Goal: Task Accomplishment & Management: Manage account settings

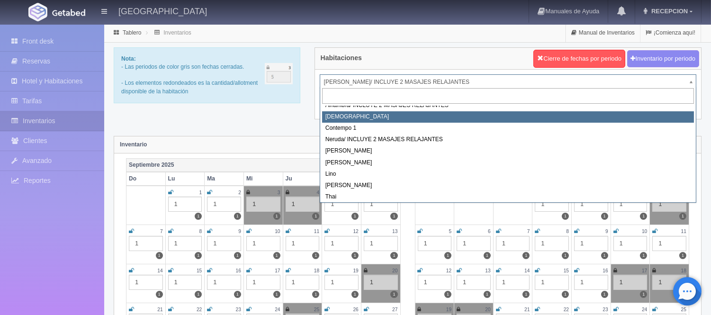
scroll to position [54, 0]
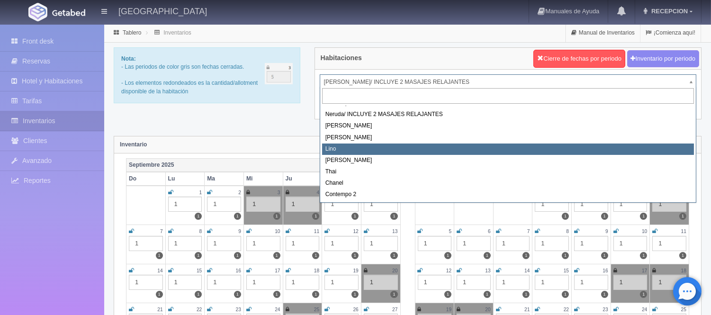
select select "725"
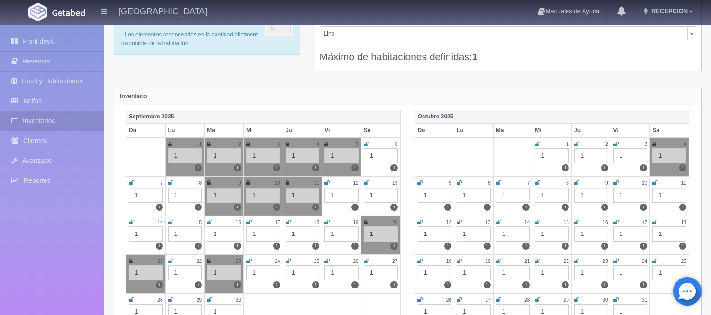
scroll to position [158, 0]
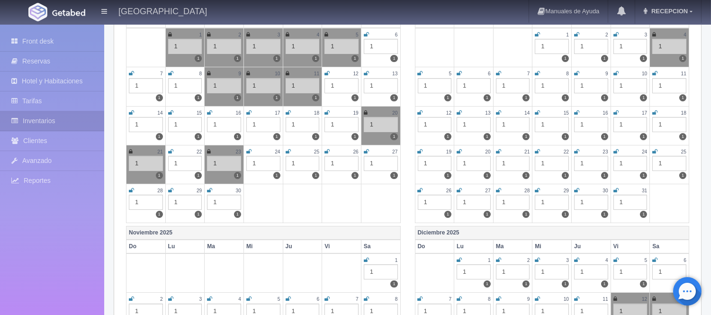
click at [251, 149] on icon at bounding box center [248, 152] width 5 height 6
click at [286, 149] on icon at bounding box center [288, 152] width 5 height 6
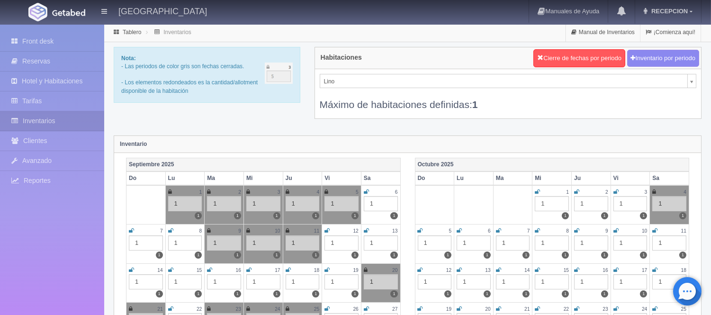
scroll to position [0, 0]
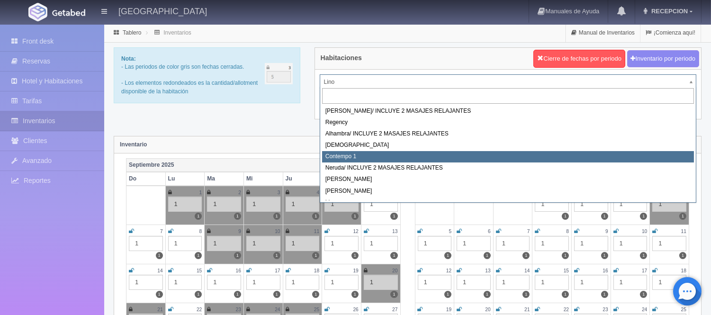
select select "721"
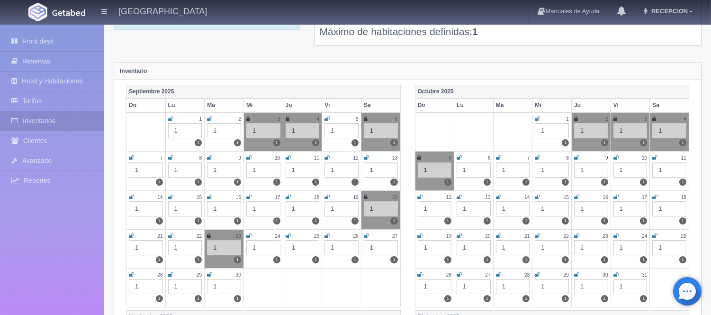
scroll to position [105, 0]
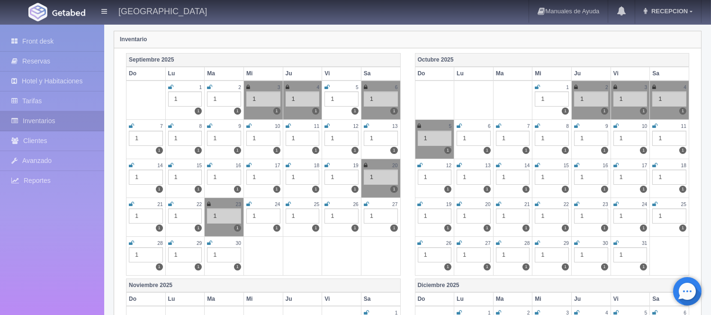
click at [251, 202] on icon at bounding box center [248, 204] width 5 height 6
click at [287, 203] on icon at bounding box center [288, 204] width 5 height 6
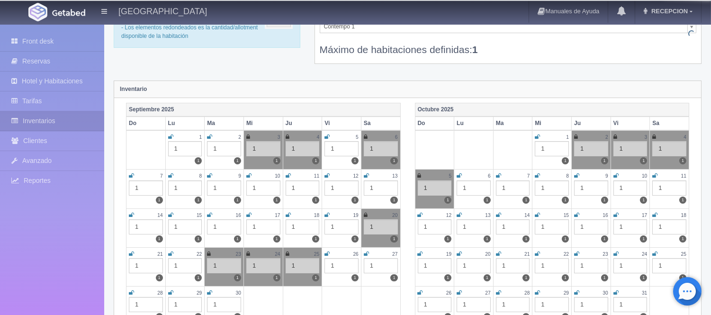
scroll to position [0, 0]
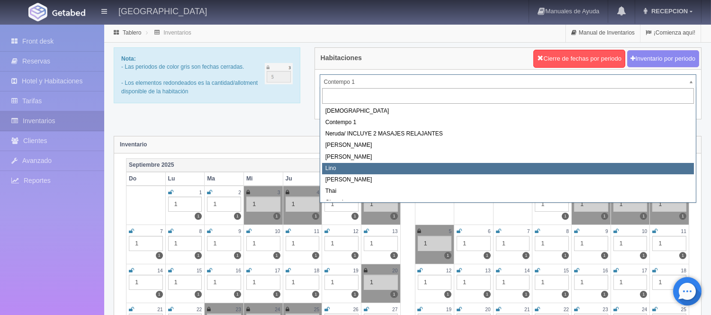
scroll to position [53, 0]
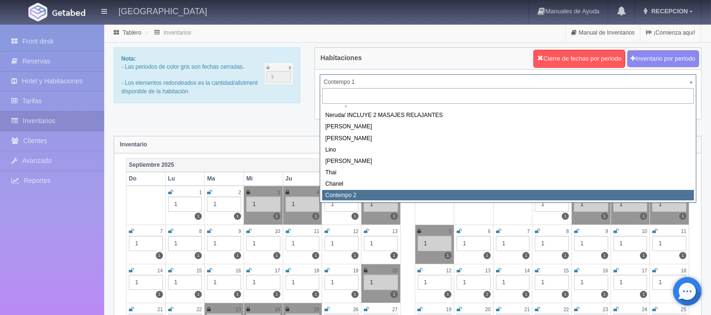
select select "2044"
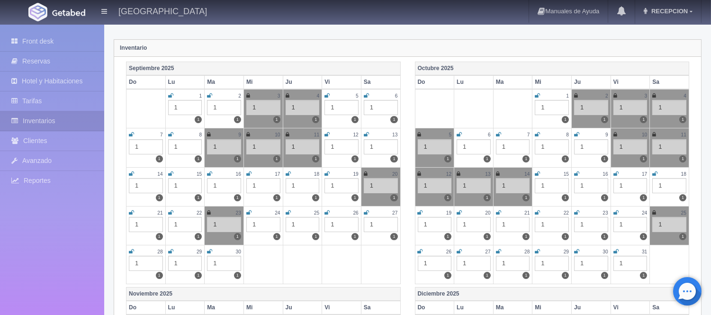
scroll to position [105, 0]
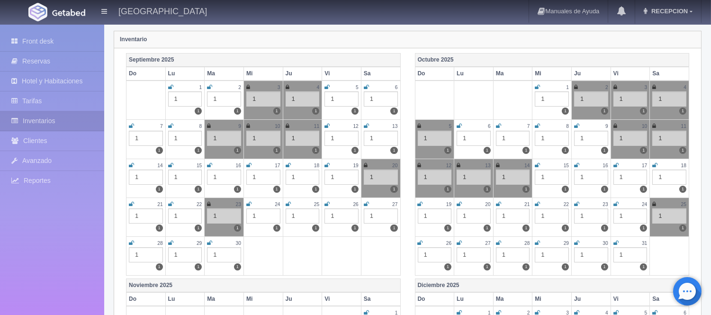
click at [250, 201] on icon at bounding box center [248, 204] width 5 height 6
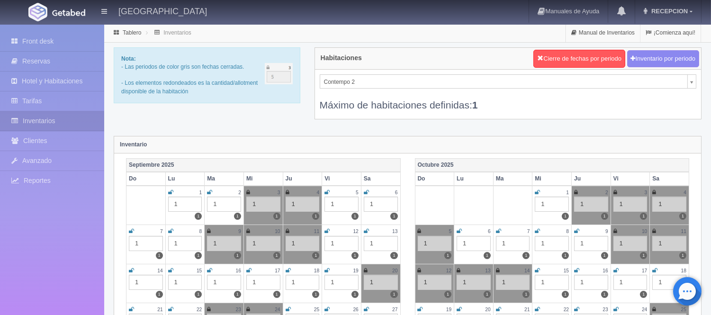
scroll to position [50, 0]
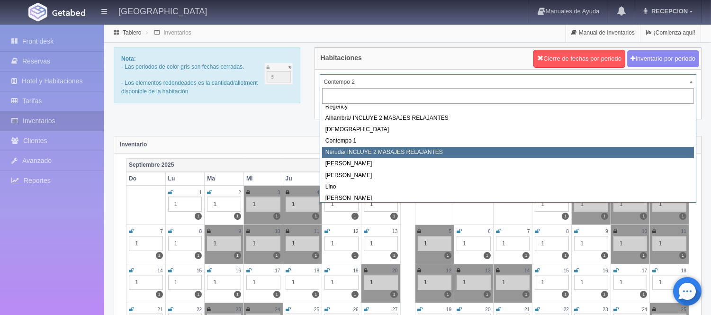
scroll to position [0, 0]
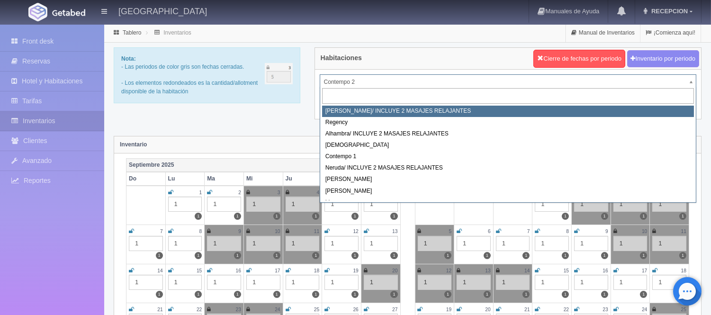
select select "717"
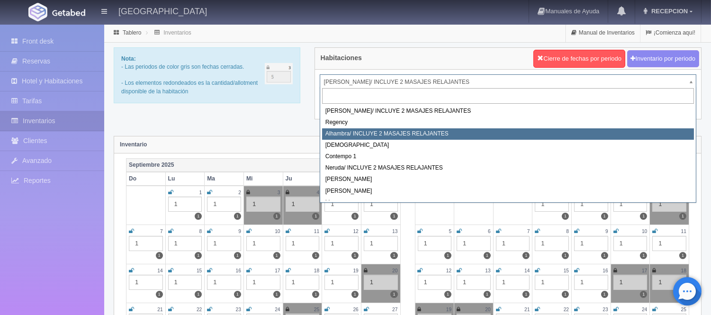
select select "719"
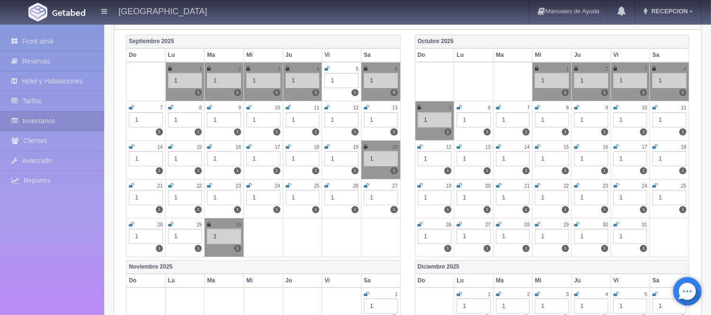
scroll to position [105, 0]
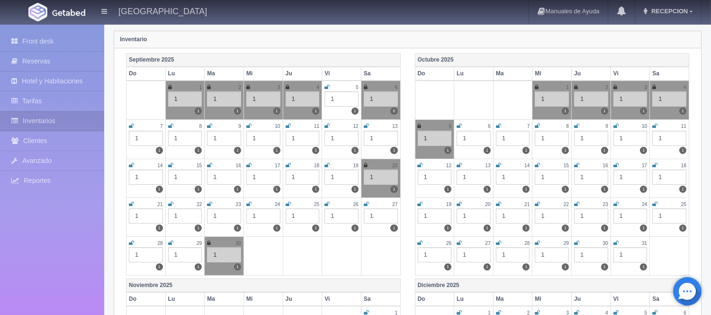
click at [289, 200] on link at bounding box center [288, 204] width 5 height 8
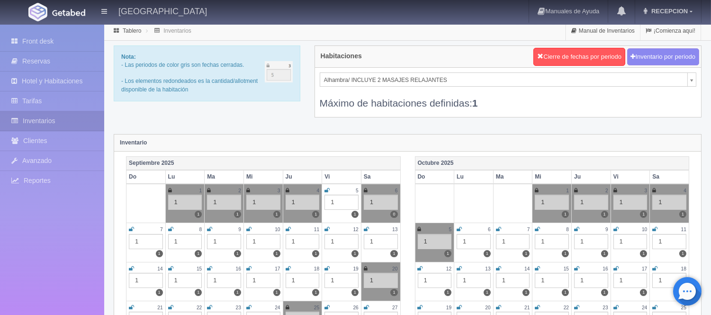
scroll to position [0, 0]
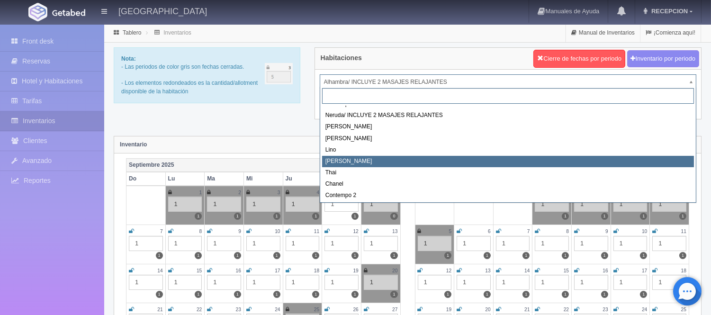
scroll to position [54, 0]
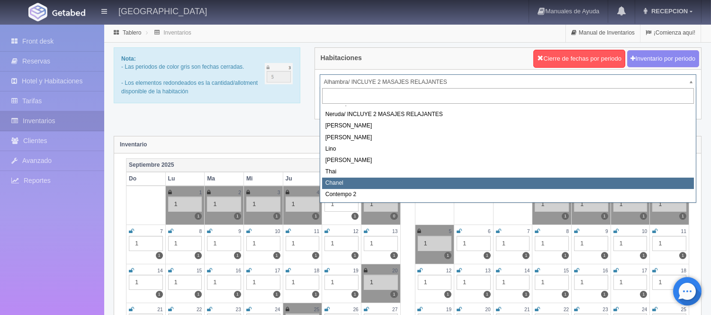
select select "728"
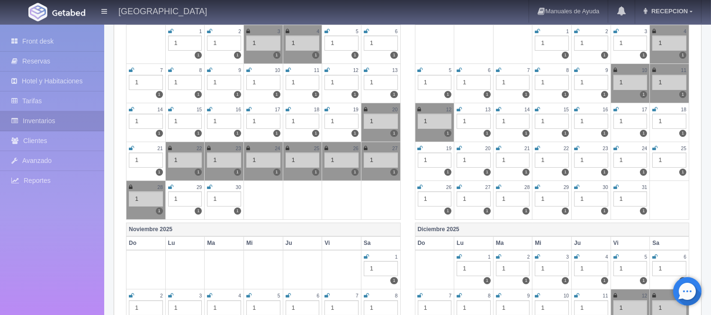
scroll to position [263, 0]
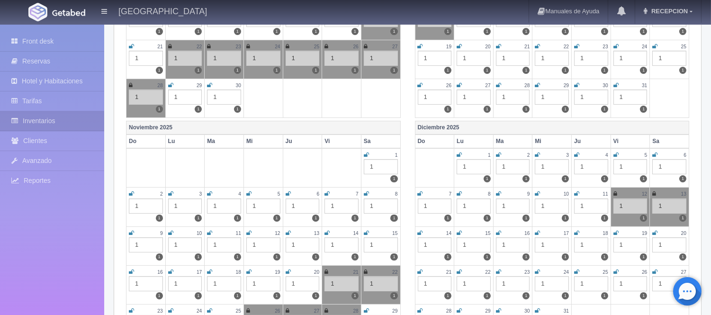
click at [169, 231] on icon at bounding box center [170, 233] width 5 height 6
click at [210, 231] on icon at bounding box center [209, 233] width 5 height 6
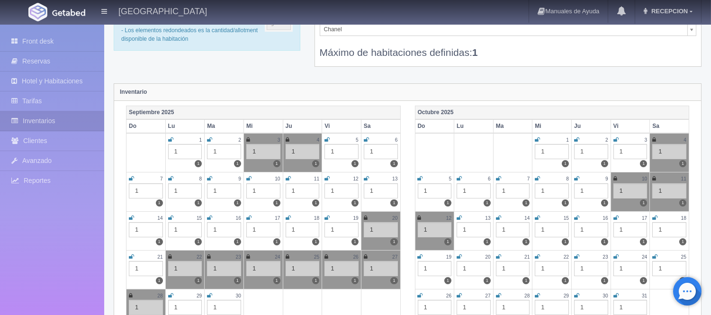
scroll to position [0, 0]
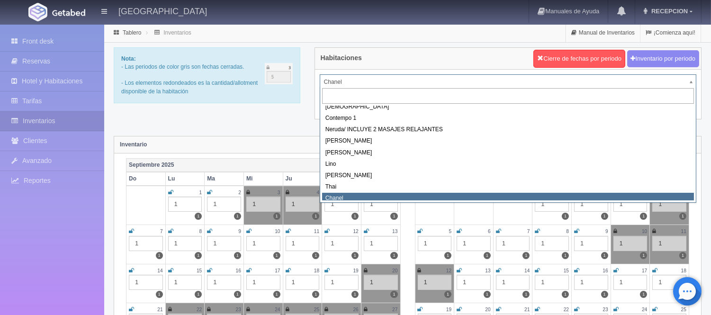
scroll to position [34, 0]
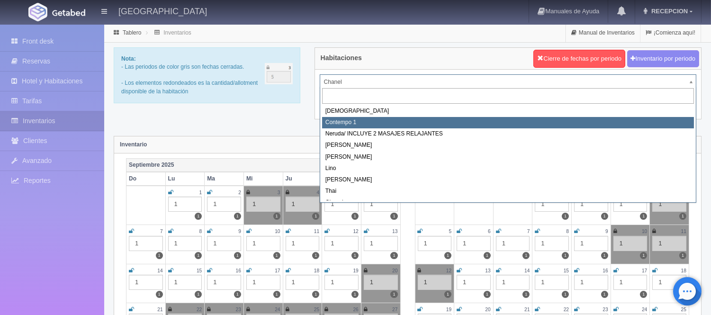
select select "721"
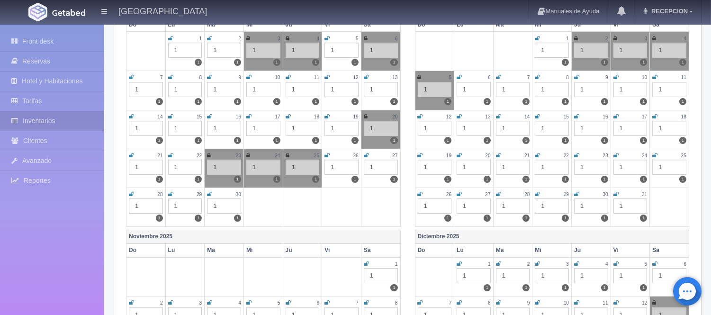
scroll to position [210, 0]
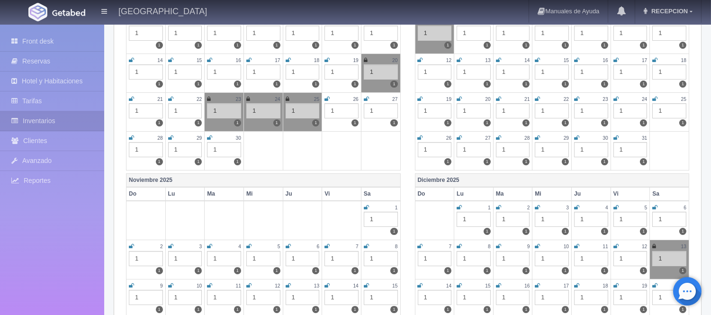
click at [171, 283] on icon at bounding box center [170, 286] width 5 height 6
click at [212, 283] on div "11" at bounding box center [224, 286] width 34 height 8
click at [211, 283] on icon at bounding box center [209, 286] width 5 height 6
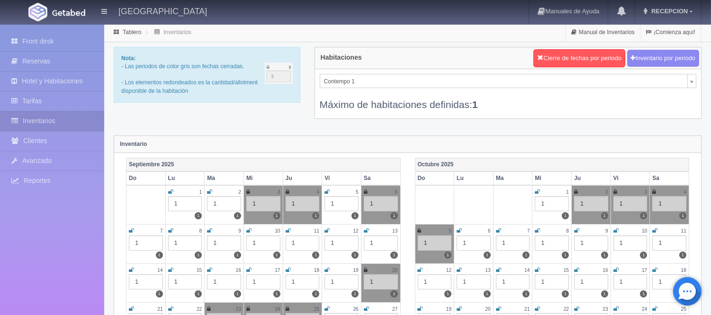
scroll to position [0, 0]
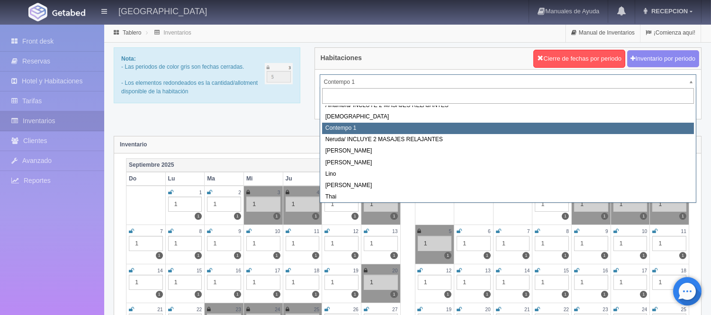
scroll to position [54, 0]
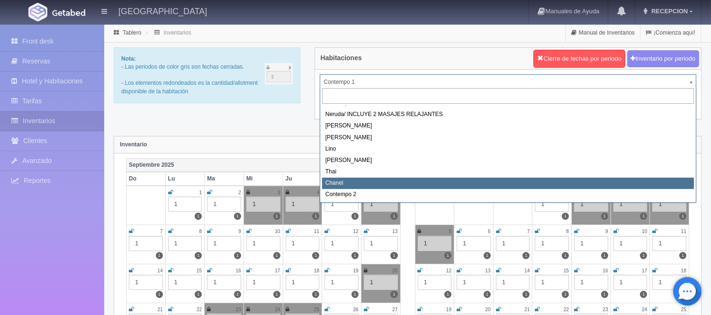
select select "728"
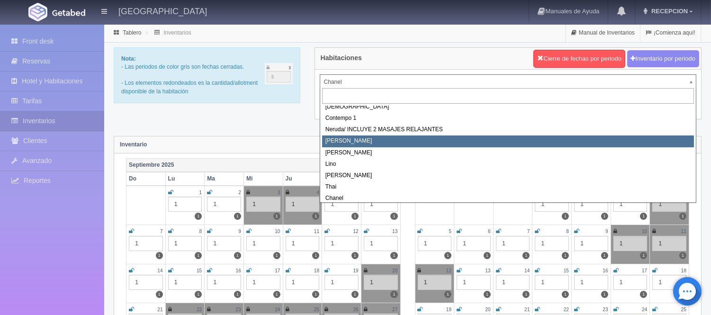
scroll to position [54, 0]
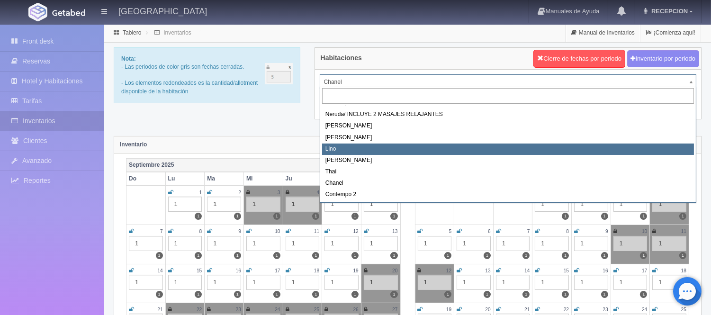
select select "725"
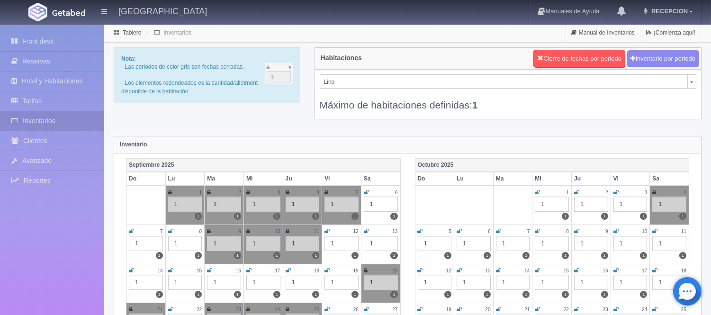
scroll to position [4, 0]
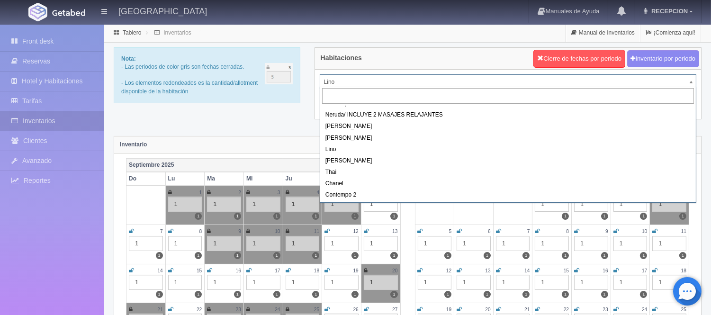
scroll to position [54, 0]
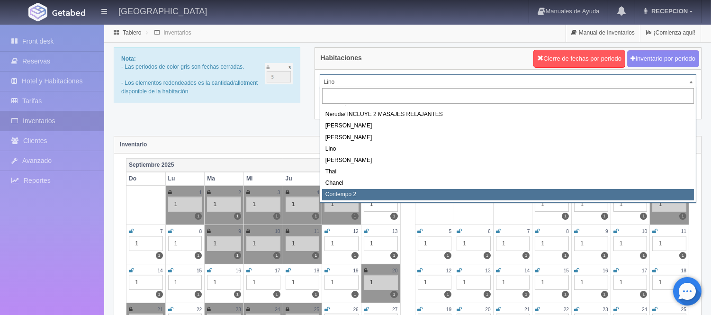
select select "2044"
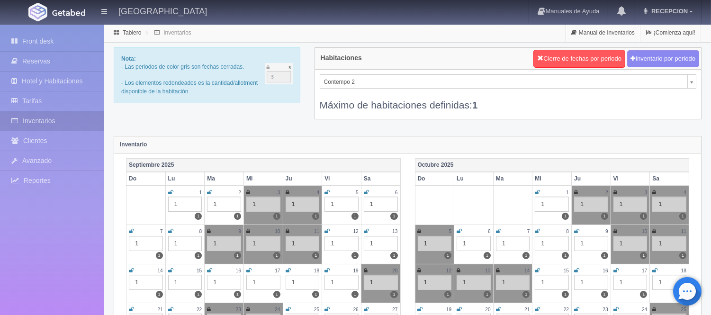
scroll to position [50, 0]
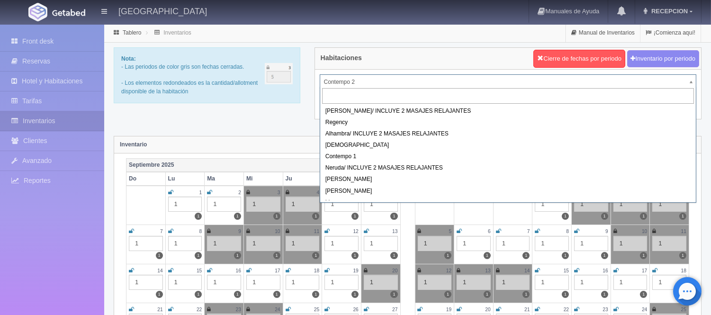
scroll to position [45, 0]
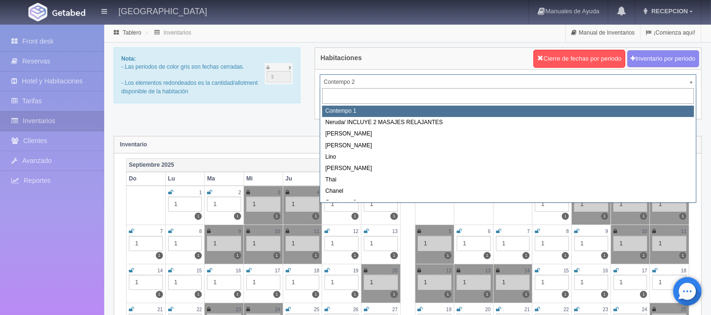
select select "721"
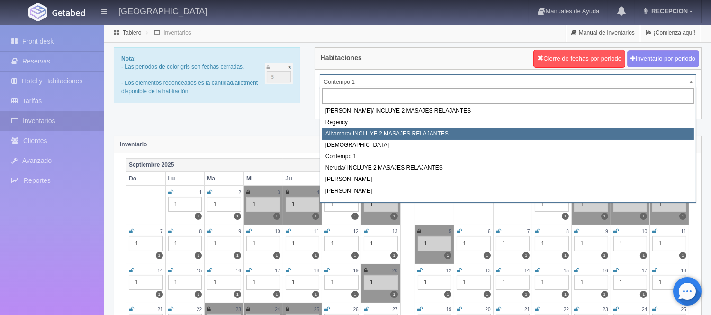
select select "719"
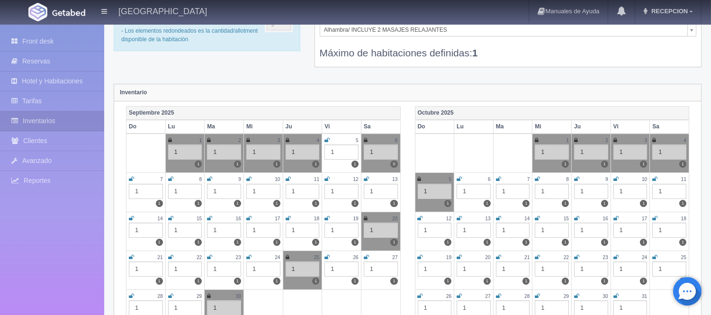
scroll to position [53, 0]
